Goal: Transaction & Acquisition: Purchase product/service

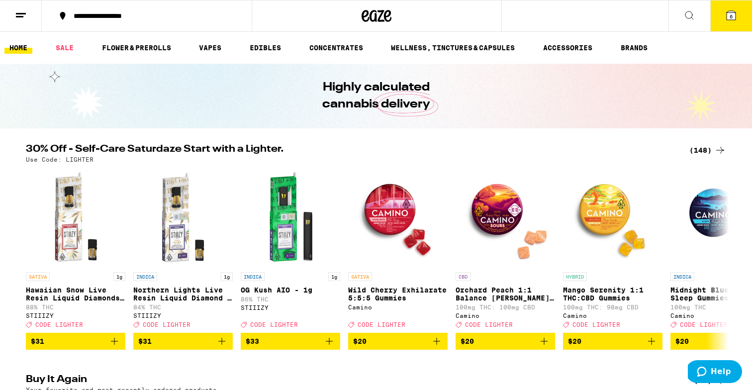
click at [741, 9] on button "6" at bounding box center [731, 15] width 42 height 31
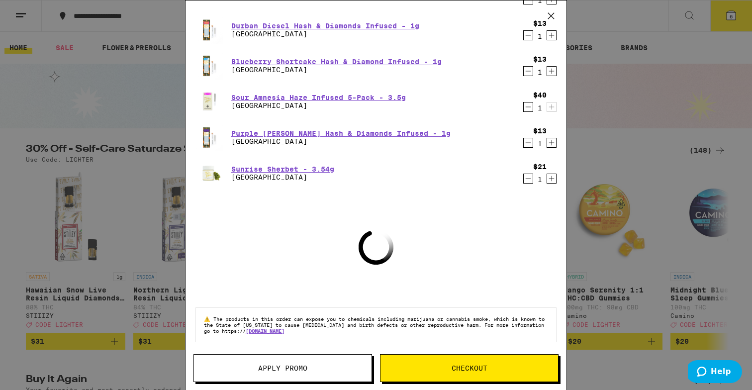
scroll to position [27, 0]
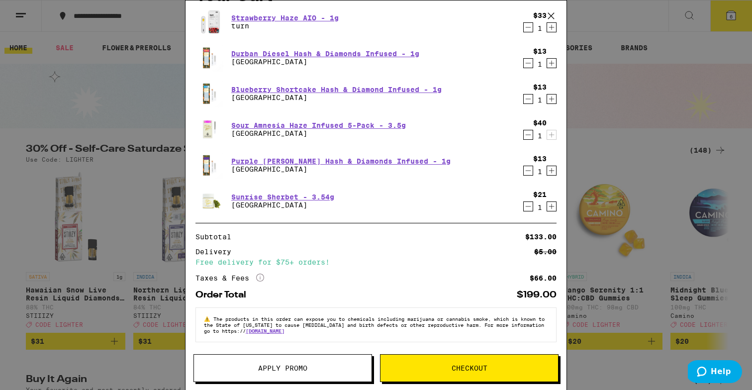
click at [292, 366] on span "Apply Promo" at bounding box center [282, 368] width 49 height 7
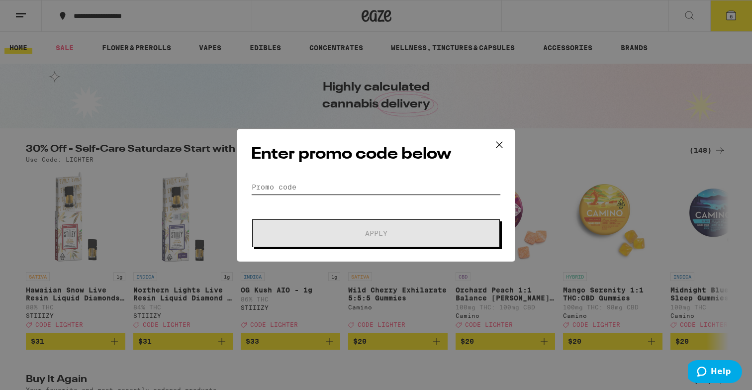
click at [375, 189] on input "Promo Code" at bounding box center [376, 187] width 250 height 15
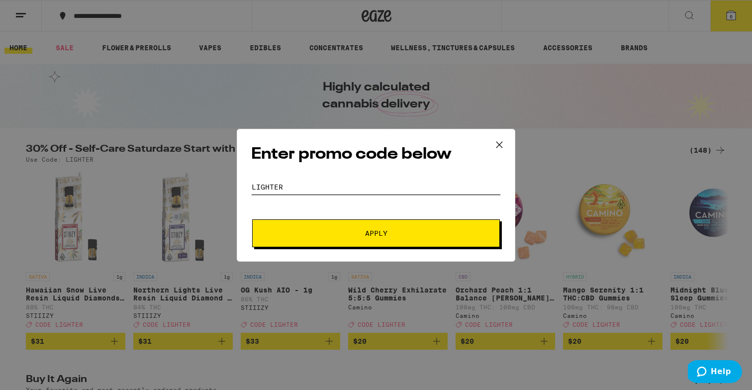
type input "lighter"
click at [252, 219] on button "Apply" at bounding box center [376, 233] width 248 height 28
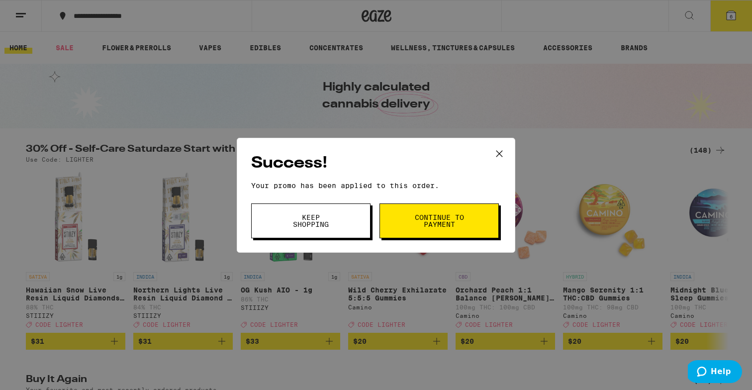
click at [294, 225] on span "Keep Shopping" at bounding box center [311, 221] width 51 height 14
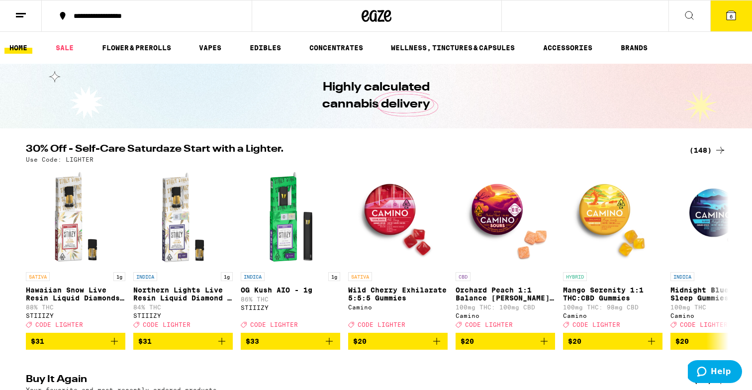
click at [733, 22] on button "6" at bounding box center [731, 15] width 42 height 31
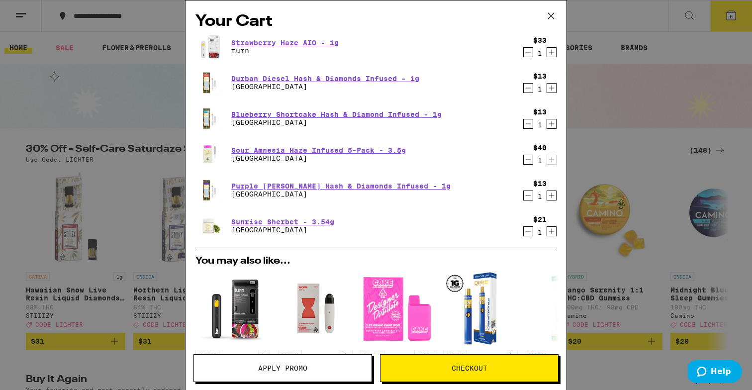
click at [529, 231] on icon "Decrement" at bounding box center [528, 231] width 9 height 12
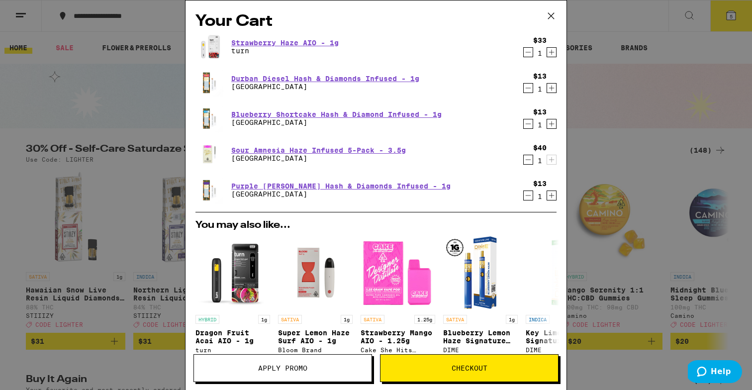
scroll to position [1, 0]
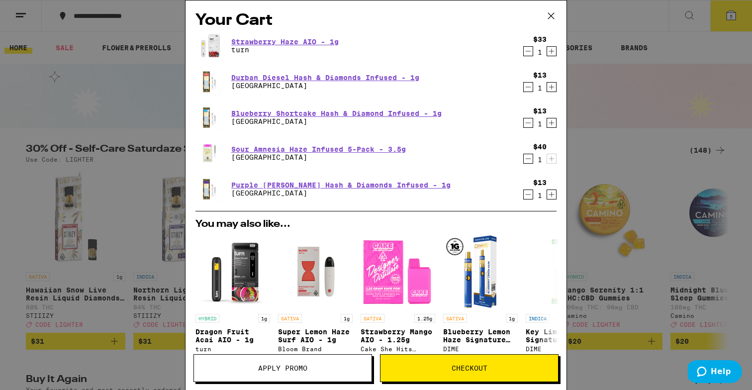
click at [480, 365] on span "Checkout" at bounding box center [470, 368] width 36 height 7
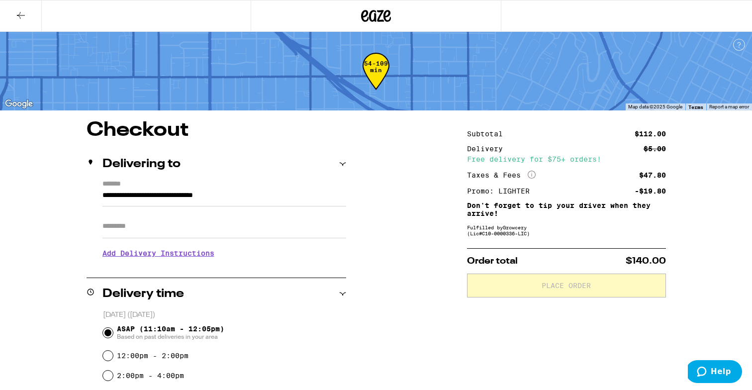
click at [199, 257] on h3 "Add Delivery Instructions" at bounding box center [224, 253] width 244 height 23
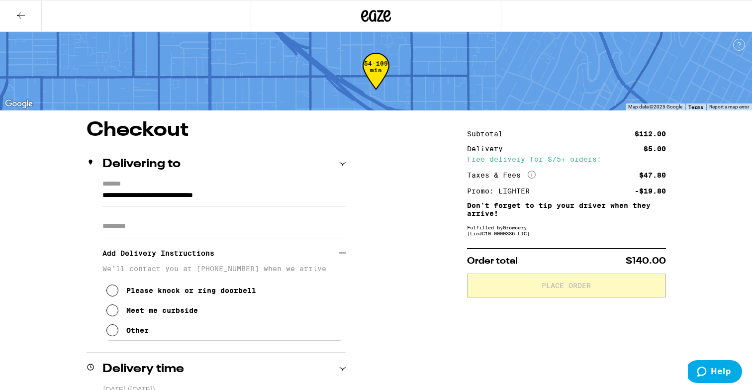
click at [118, 338] on button "Other" at bounding box center [127, 330] width 42 height 20
click at [185, 338] on div "Please knock or ring doorbell Meet me curbside Other" at bounding box center [224, 307] width 244 height 68
click at [185, 366] on textarea "Enter any other delivery instructions you want driver to know" at bounding box center [224, 363] width 237 height 47
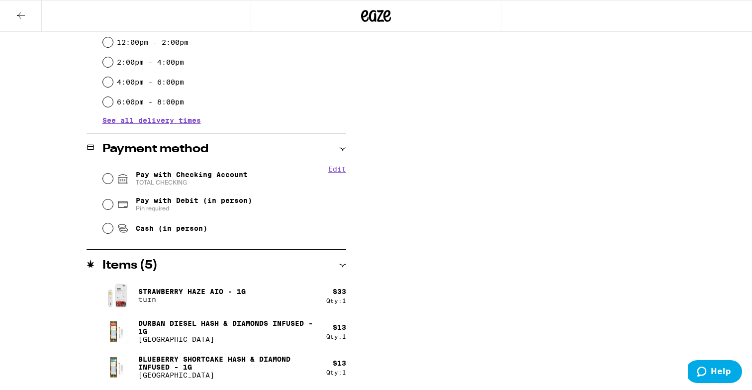
scroll to position [447, 0]
type textarea "The address is an eyeglasses store Cateye Spectacles. It's ok to deliver in the…"
click at [112, 182] on div "Pay with Checking Account TOTAL CHECKING" at bounding box center [224, 178] width 243 height 26
click at [108, 179] on input "Pay with Checking Account TOTAL CHECKING" at bounding box center [108, 178] width 10 height 10
radio input "true"
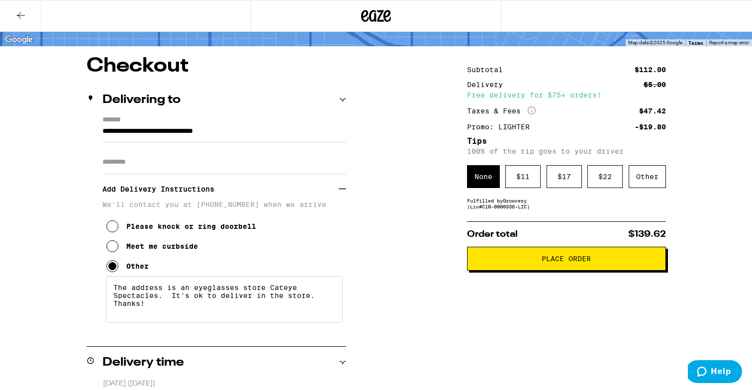
scroll to position [62, 0]
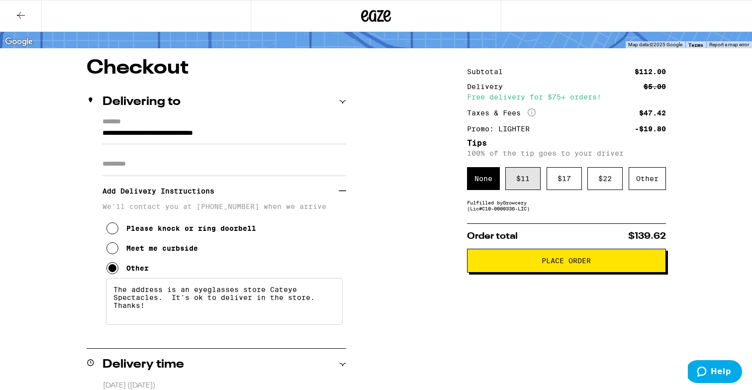
click at [532, 178] on div "$ 11" at bounding box center [522, 178] width 35 height 23
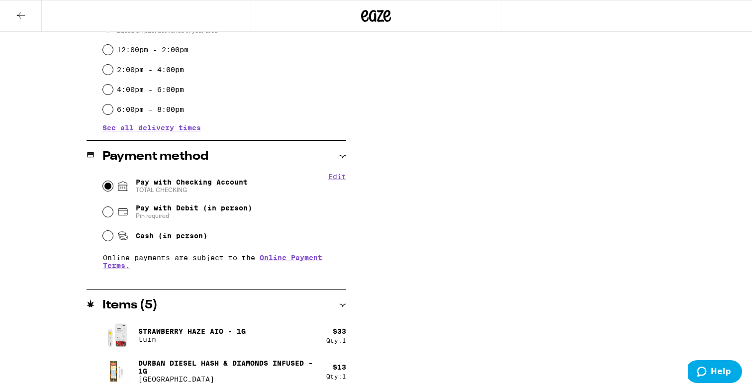
scroll to position [0, 0]
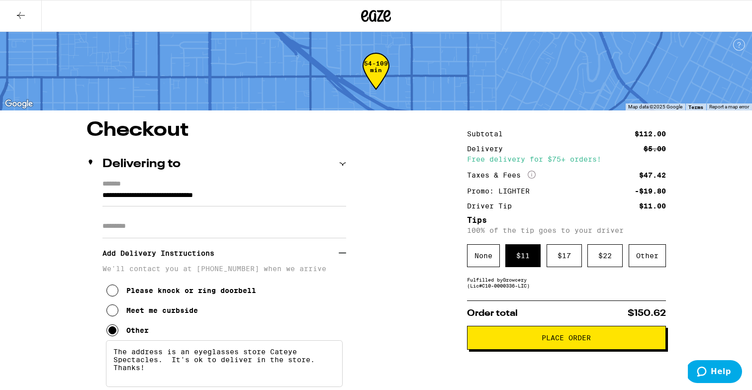
click at [563, 334] on button "Place Order" at bounding box center [566, 338] width 199 height 24
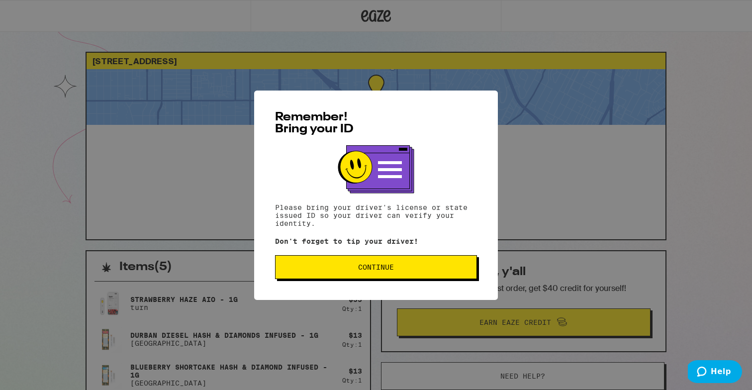
click at [406, 269] on span "Continue" at bounding box center [376, 267] width 185 height 7
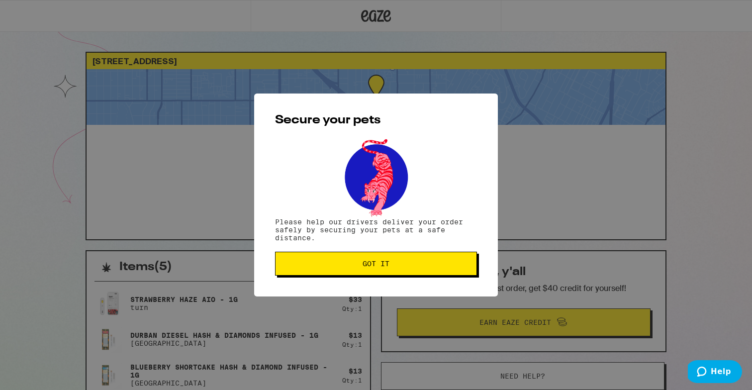
click at [406, 269] on button "Got it" at bounding box center [376, 264] width 202 height 24
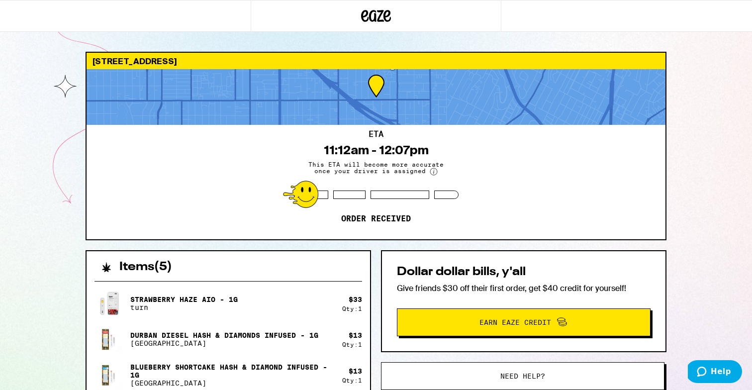
click at [42, 96] on div "[STREET_ADDRESS] ETA 11:12am - 12:07pm This ETA will become more accurate once …" at bounding box center [376, 318] width 752 height 637
click at [102, 50] on div "[STREET_ADDRESS] ETA 11:12am - 12:07pm This ETA will become more accurate once …" at bounding box center [376, 318] width 752 height 637
click at [56, 35] on div "[STREET_ADDRESS] ETA 11:12am - 12:07pm This ETA will become more accurate once …" at bounding box center [376, 318] width 752 height 637
